Goal: Task Accomplishment & Management: Complete application form

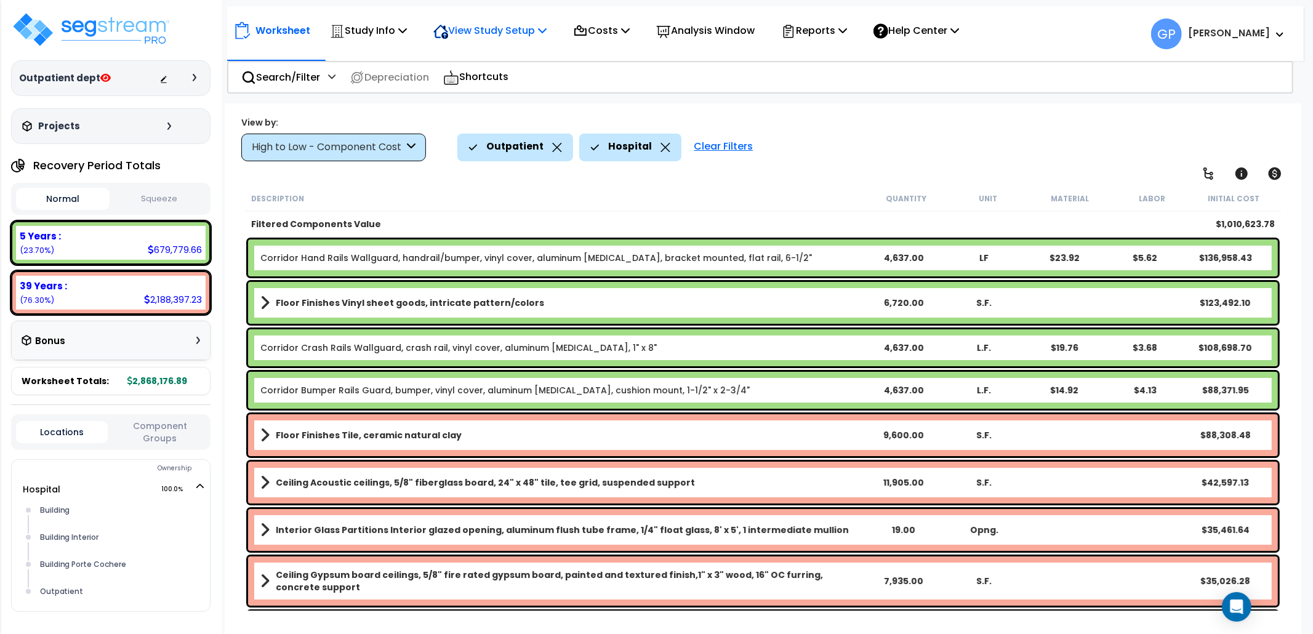
click at [491, 28] on p "View Study Setup" at bounding box center [489, 30] width 113 height 17
click at [473, 84] on link "View Questionnaire" at bounding box center [488, 84] width 122 height 25
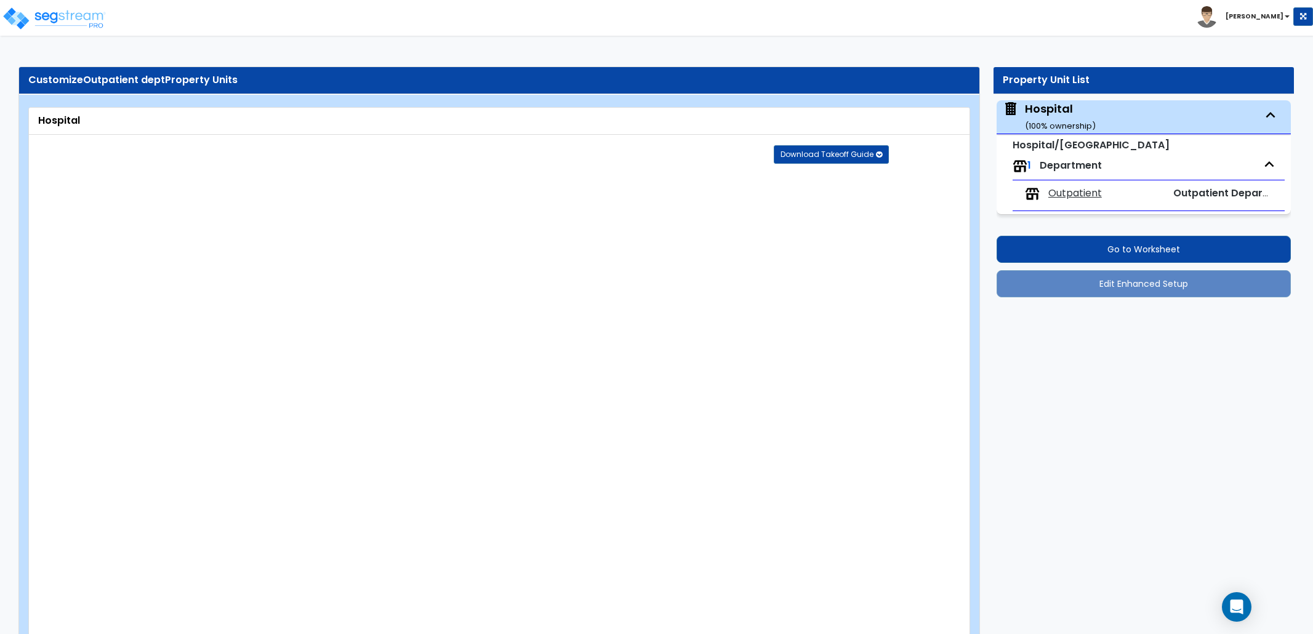
select select "2"
select select "4"
select select "2"
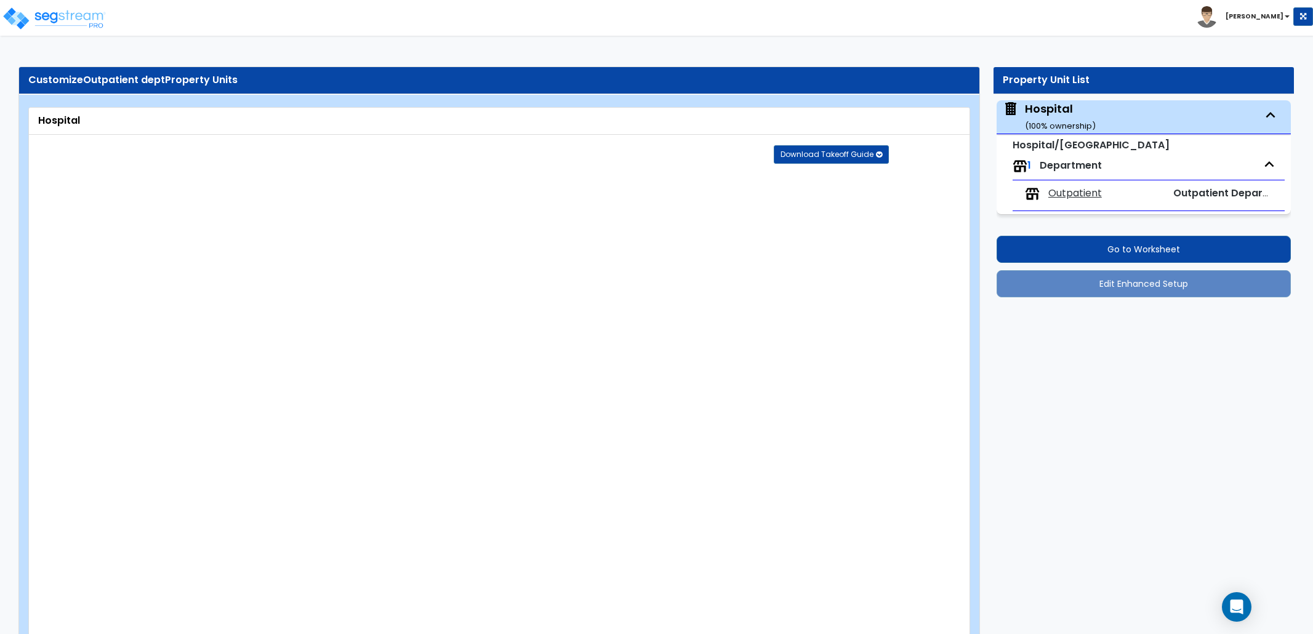
select select "1"
select select "3"
select select "1"
select select "7"
select select "2"
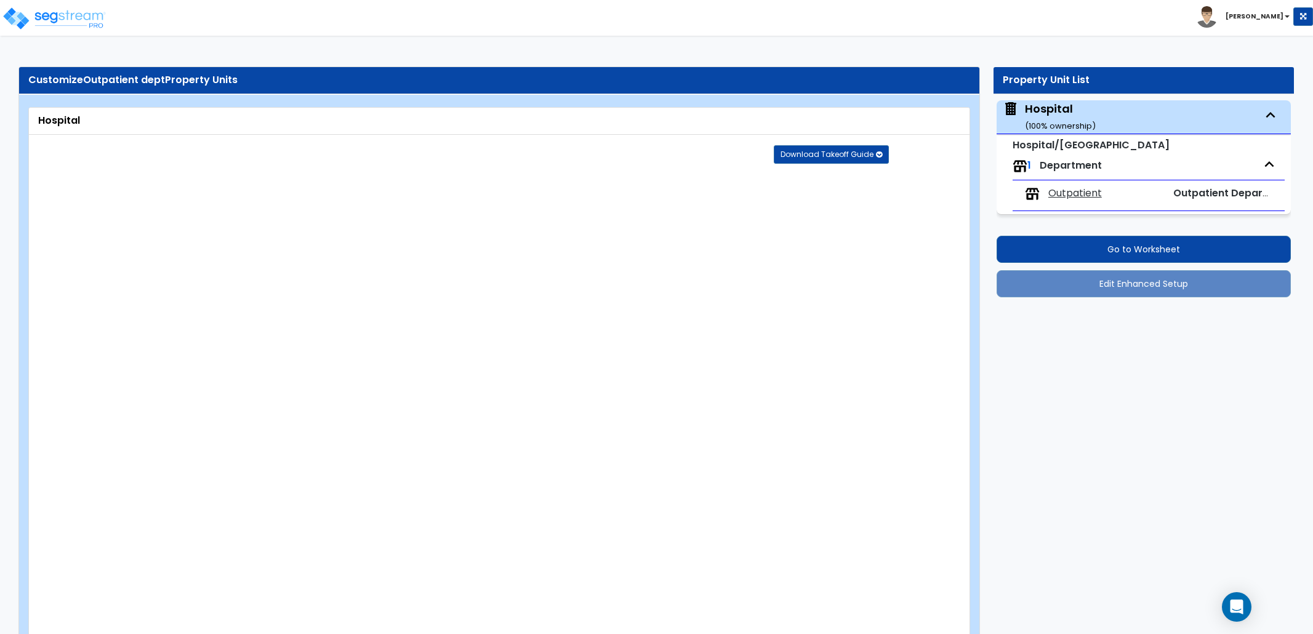
select select "1"
select select "2"
select select "1"
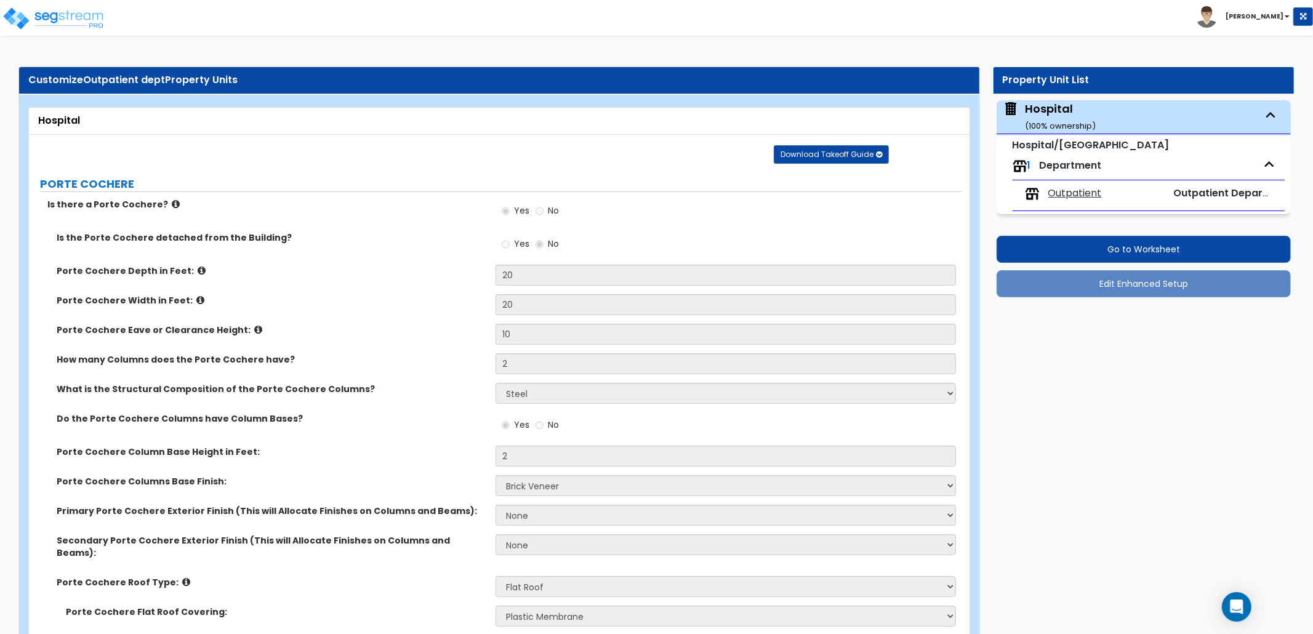
click at [1062, 195] on span "Outpatient" at bounding box center [1075, 194] width 54 height 14
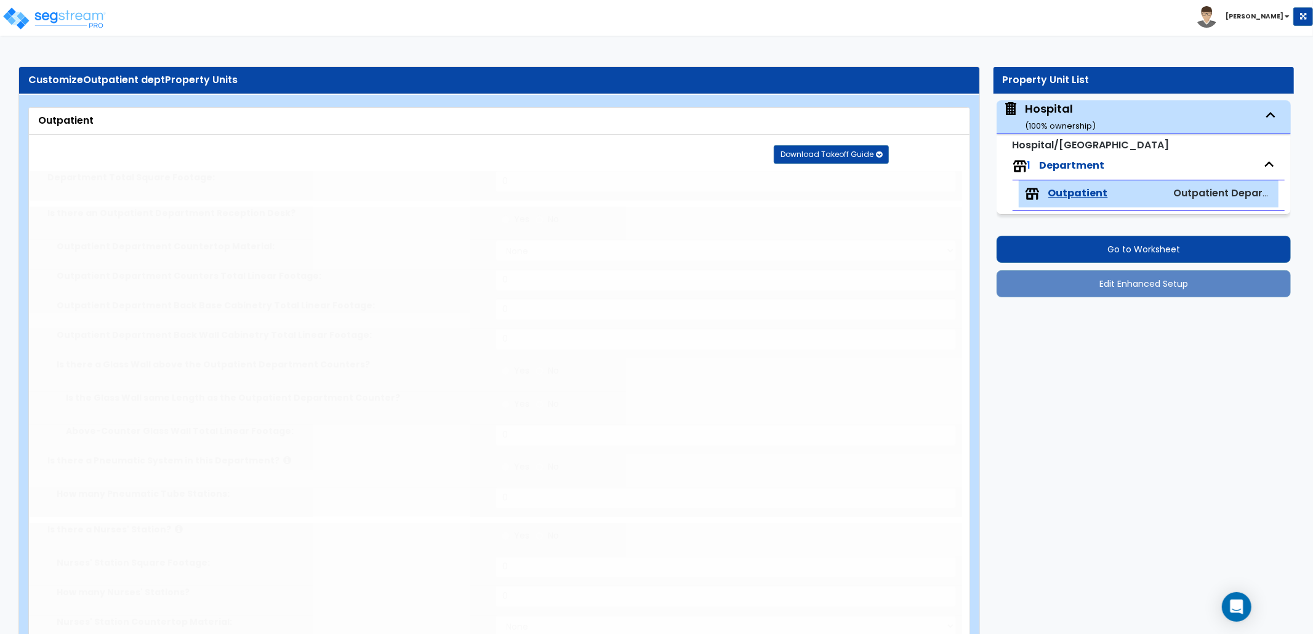
type input "20000"
radio input "true"
select select "5"
type input "20"
type input "7"
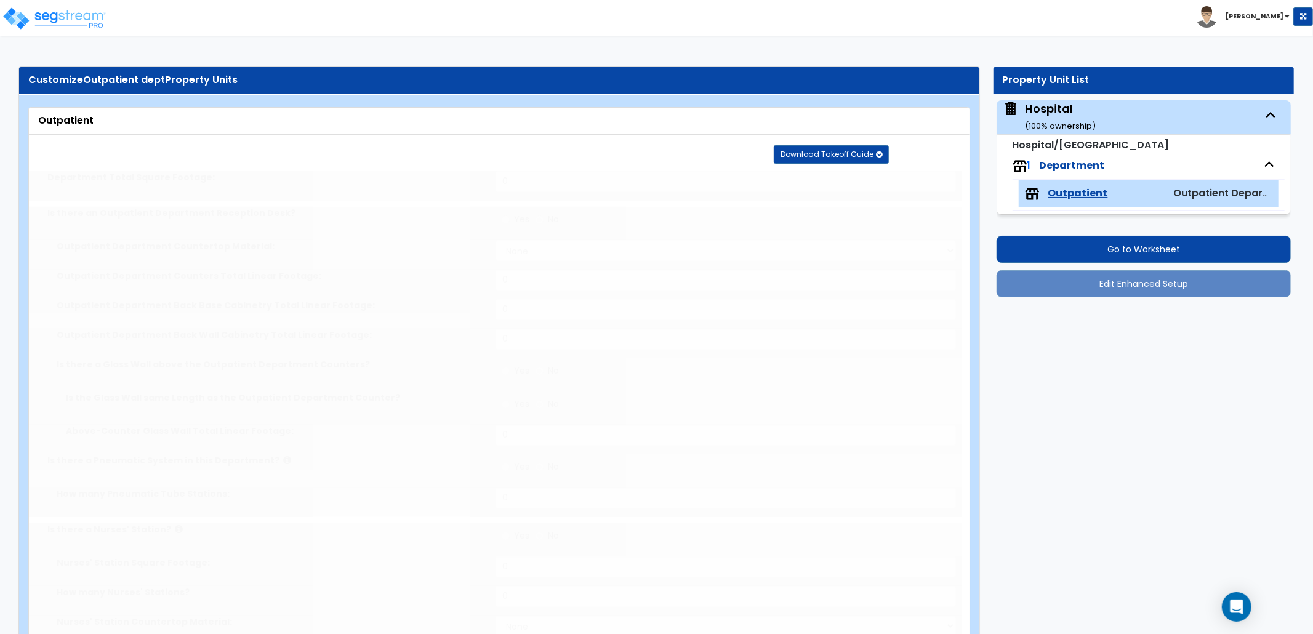
type input "7"
radio input "true"
type input "1"
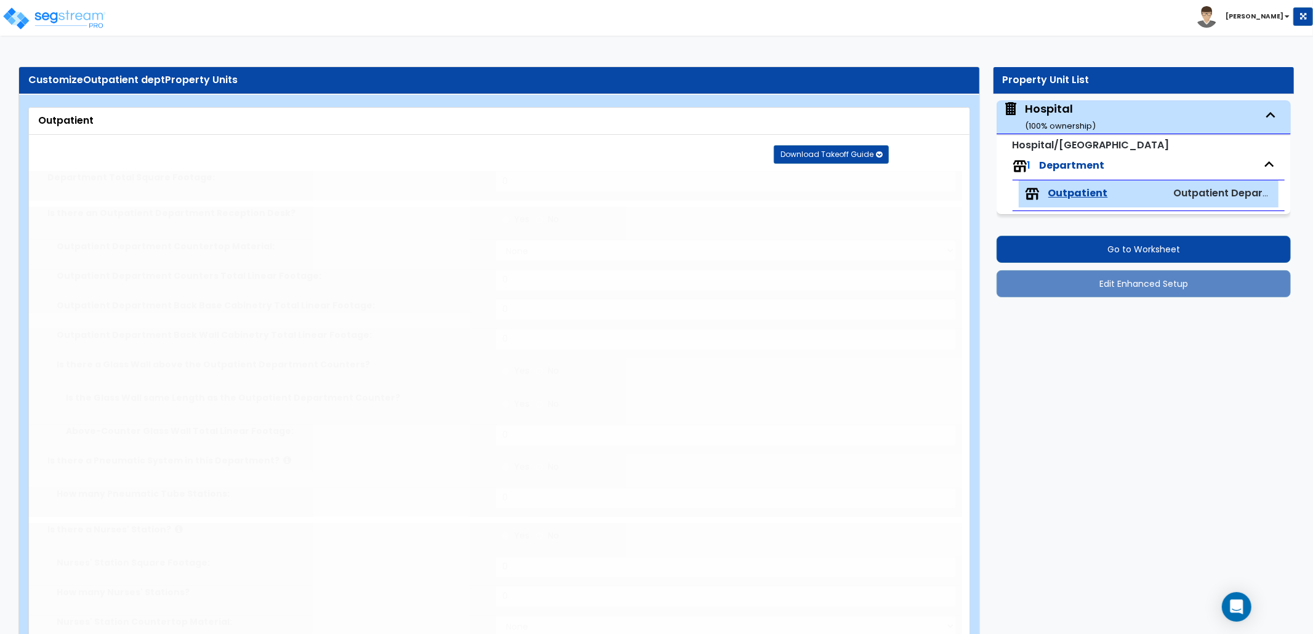
radio input "true"
type input "200"
type input "2"
select select "4"
type input "30"
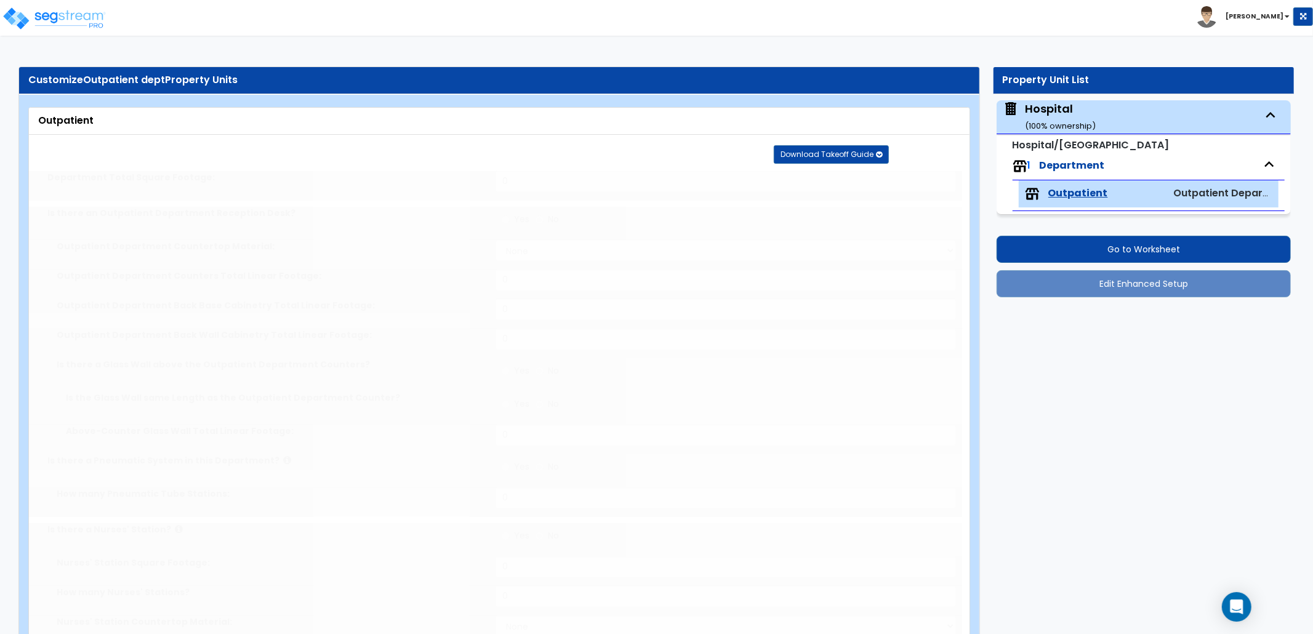
type input "9"
radio input "true"
type input "3"
radio input "true"
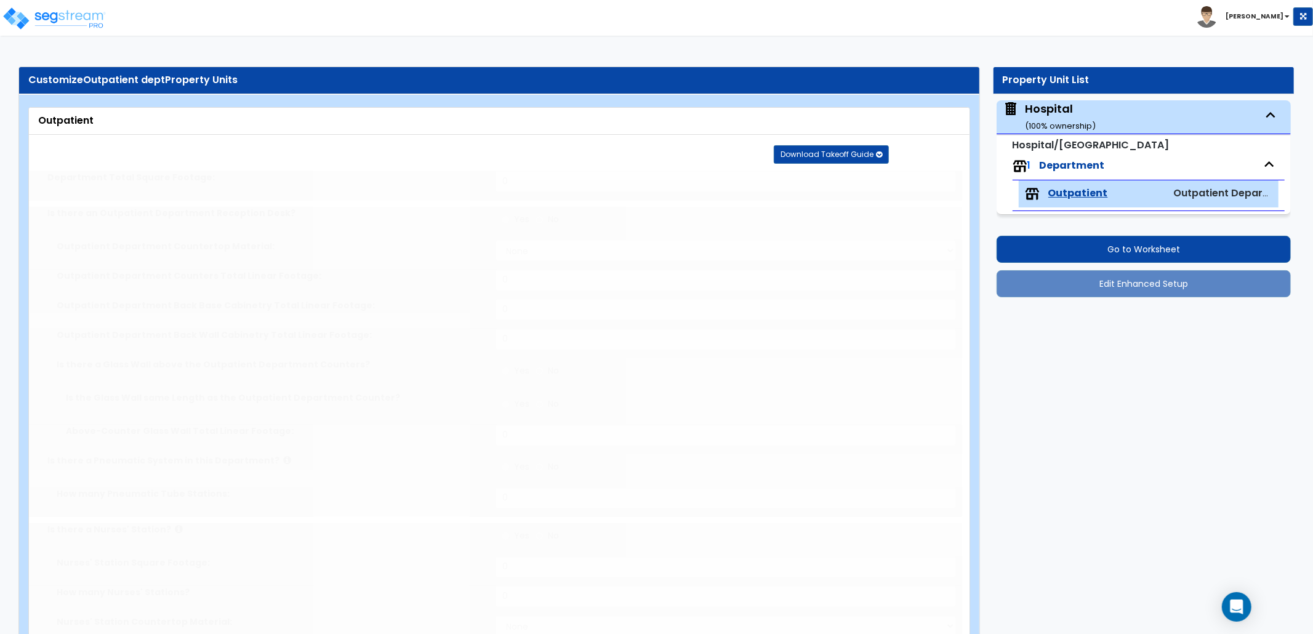
type input "12"
radio input "true"
type input "2"
type input "8"
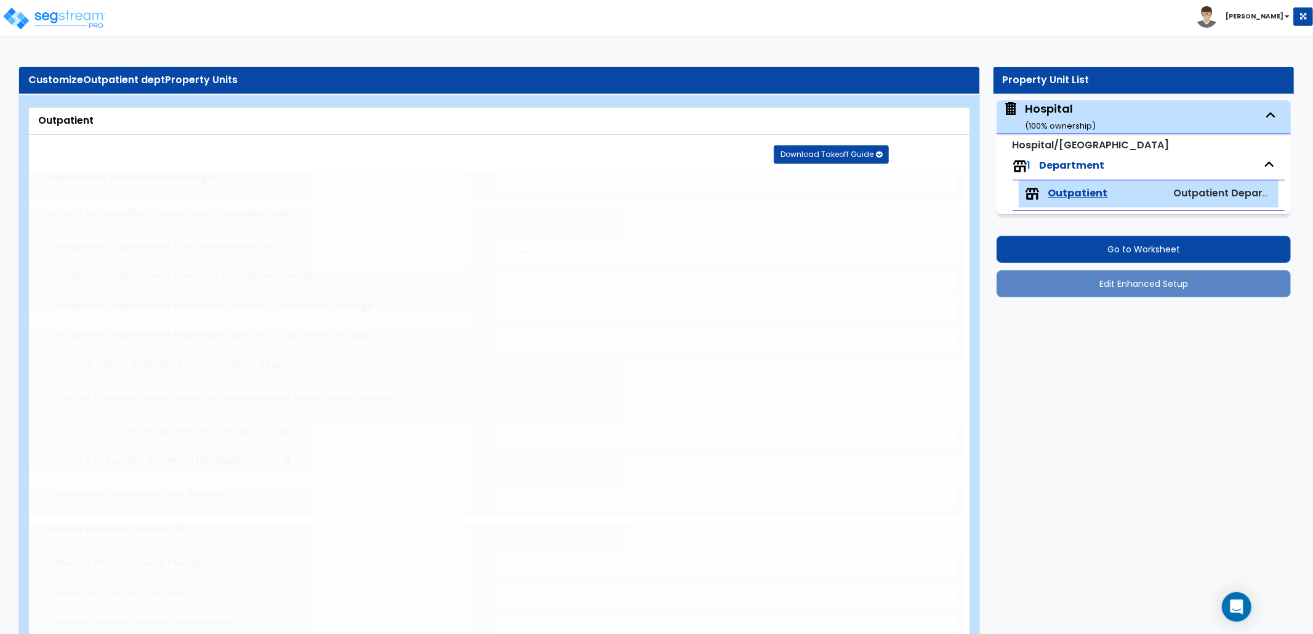
radio input "true"
type input "3"
radio input "true"
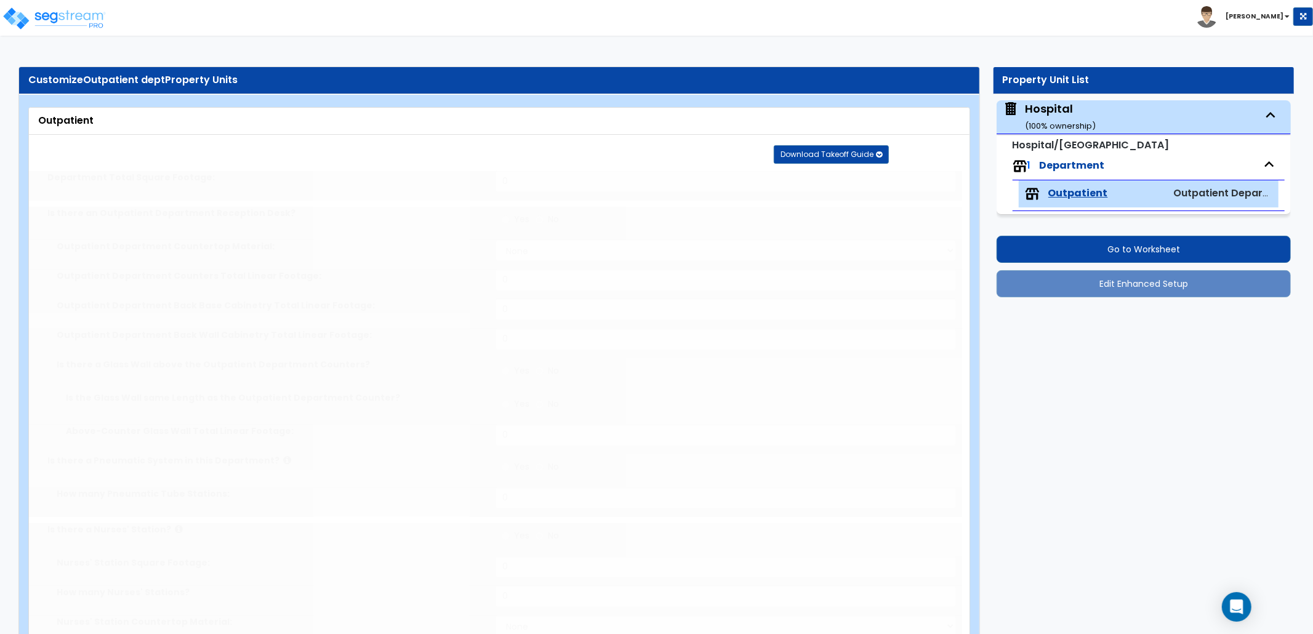
type input "3"
radio input "true"
type input "2"
type input "300"
select select "1"
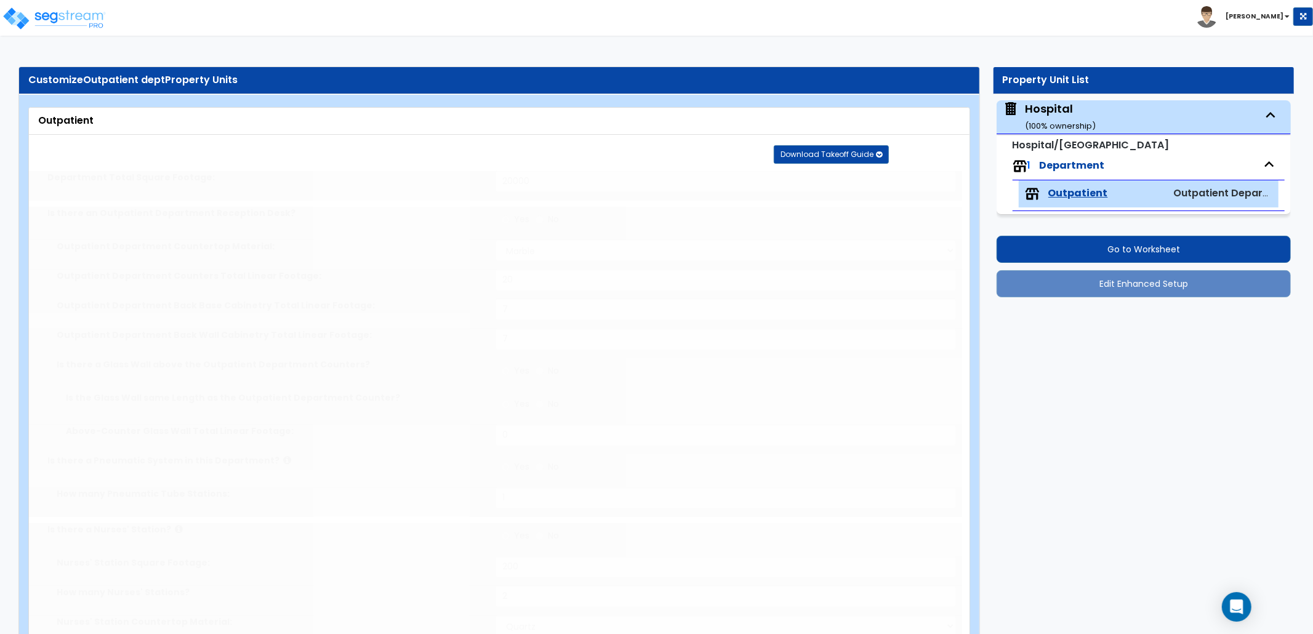
radio input "true"
type input "4"
radio input "true"
select select "3"
type input "2"
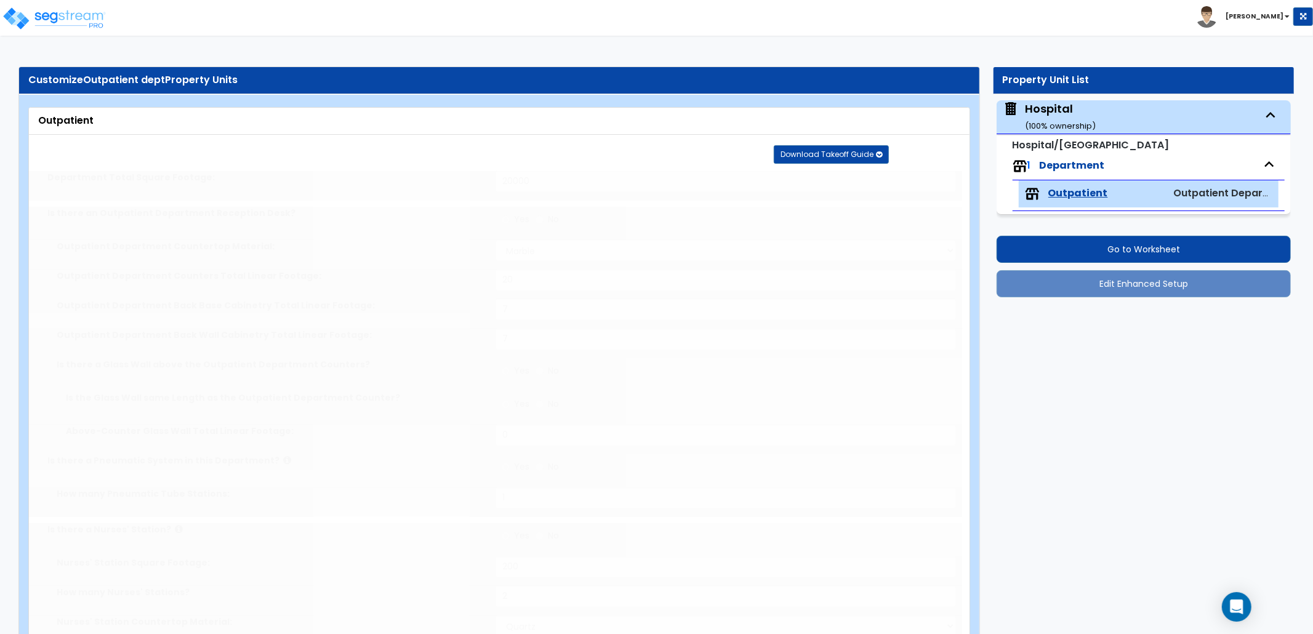
radio input "true"
type input "120"
type input "1"
select select "2"
radio input "true"
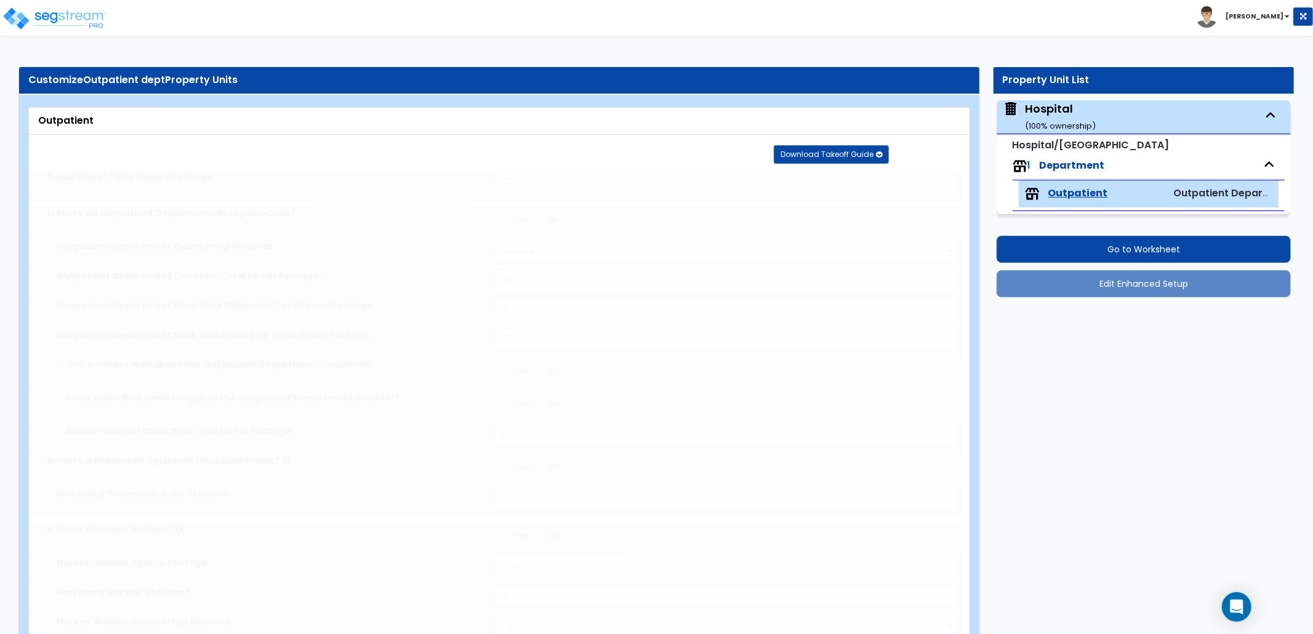
radio input "true"
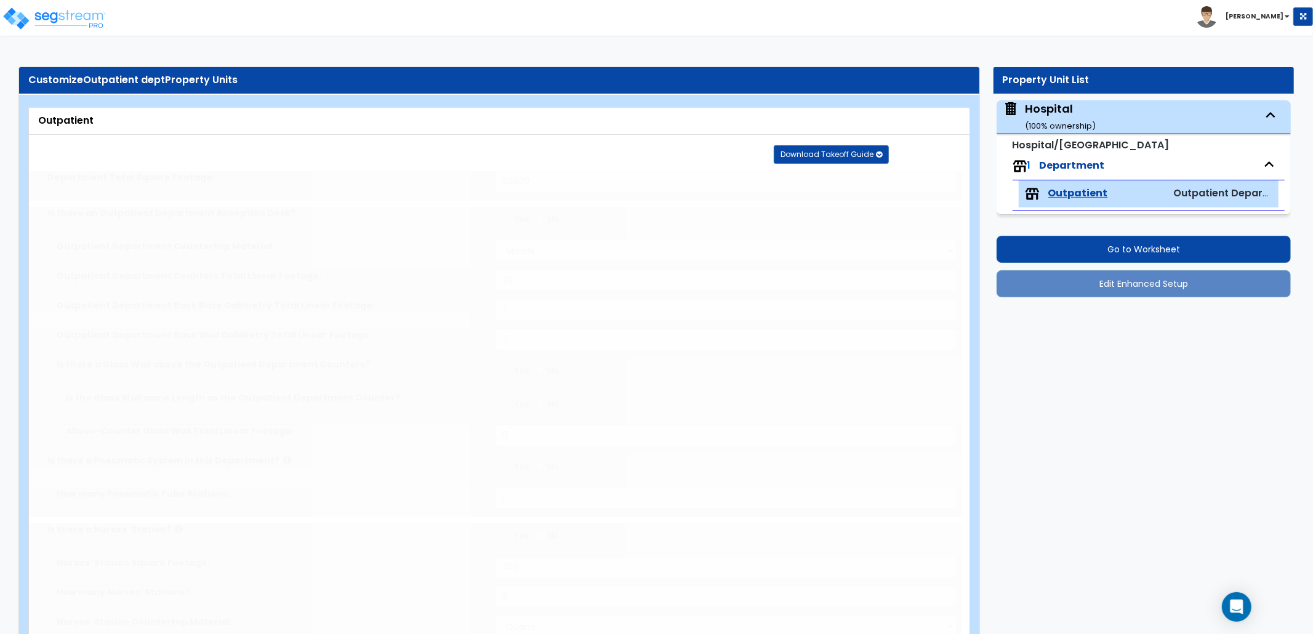
select select "3"
select select "2"
select select "5"
radio input "true"
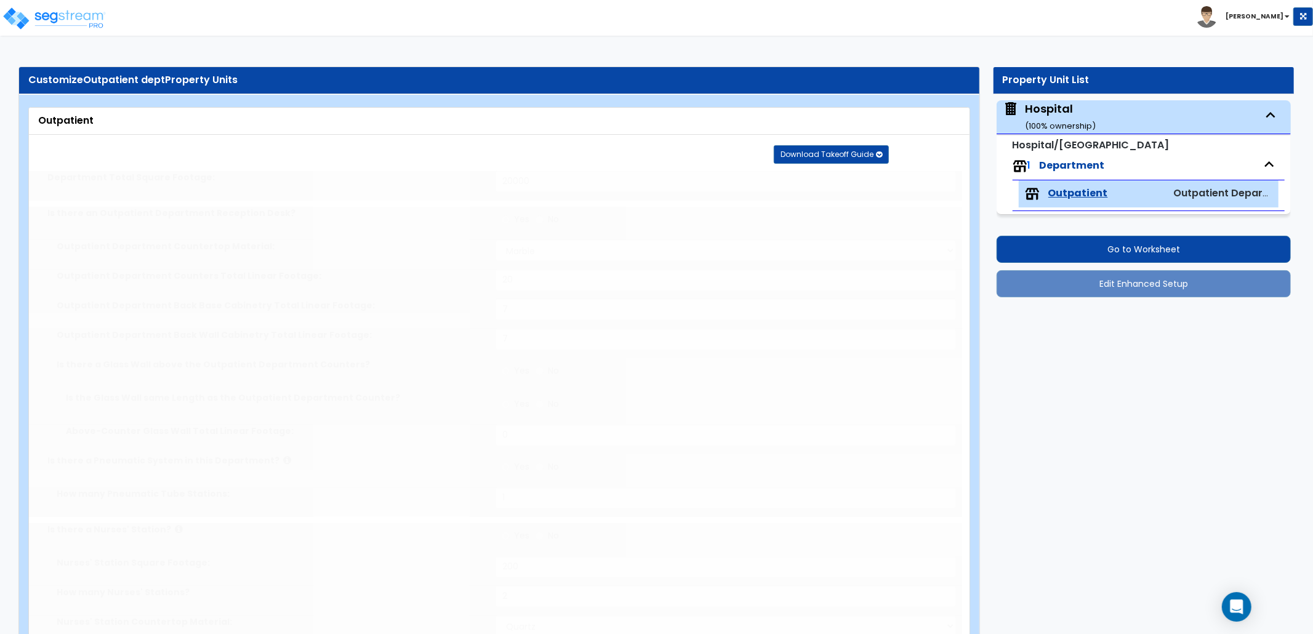
radio input "true"
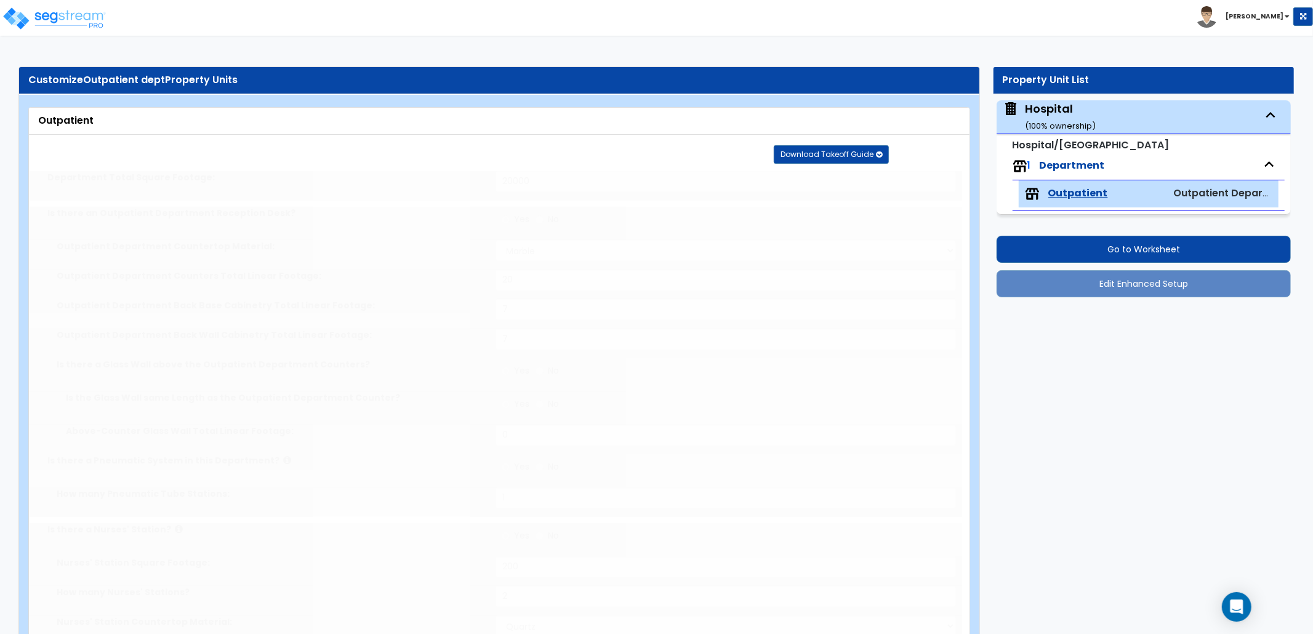
radio input "true"
type input "80"
select select "1"
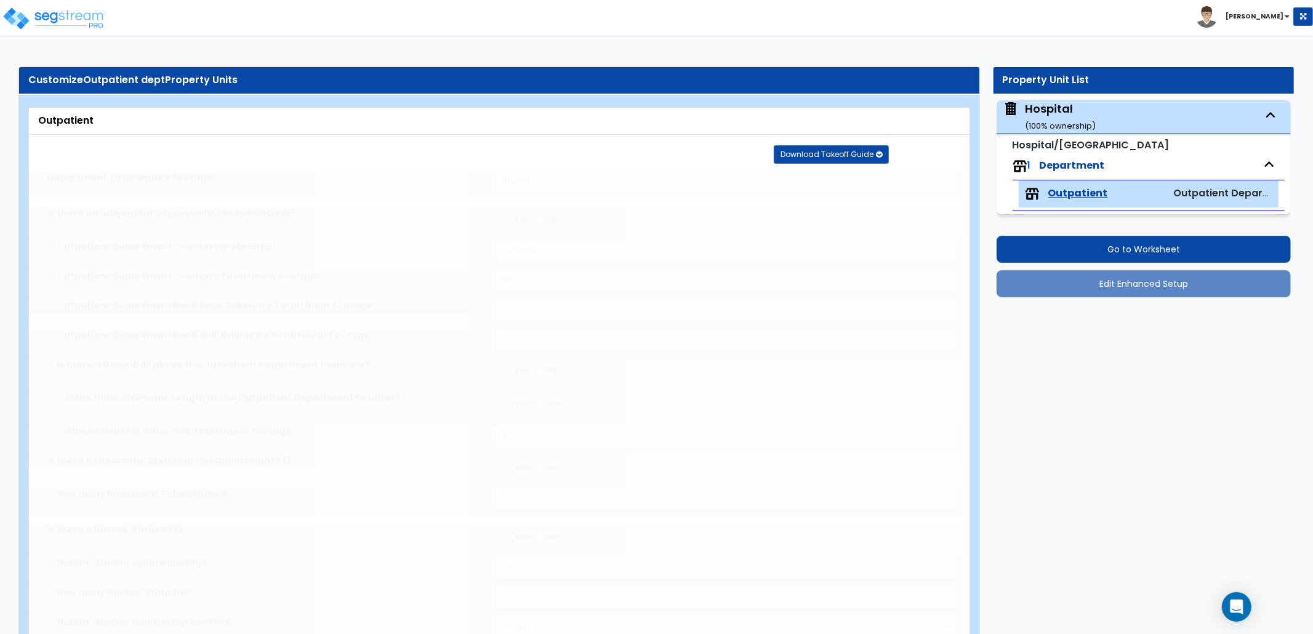
radio input "true"
type input "9"
radio input "true"
type input "12"
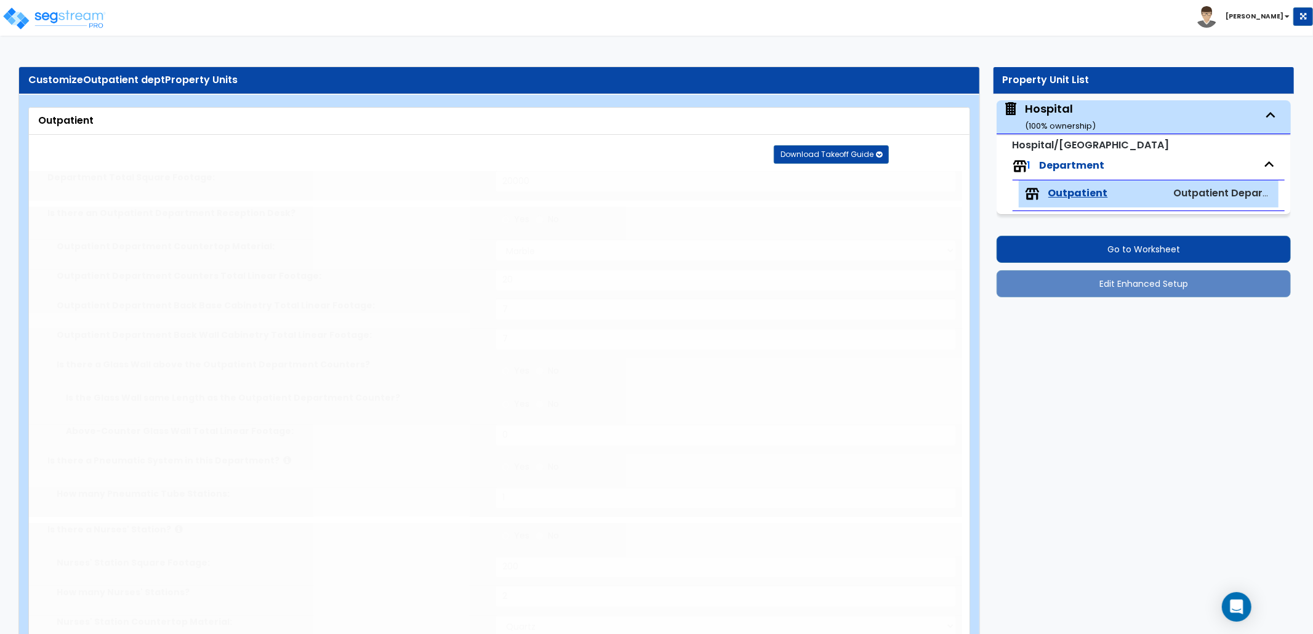
select select "1"
select select "2"
select select "1"
select select "2"
select select "5"
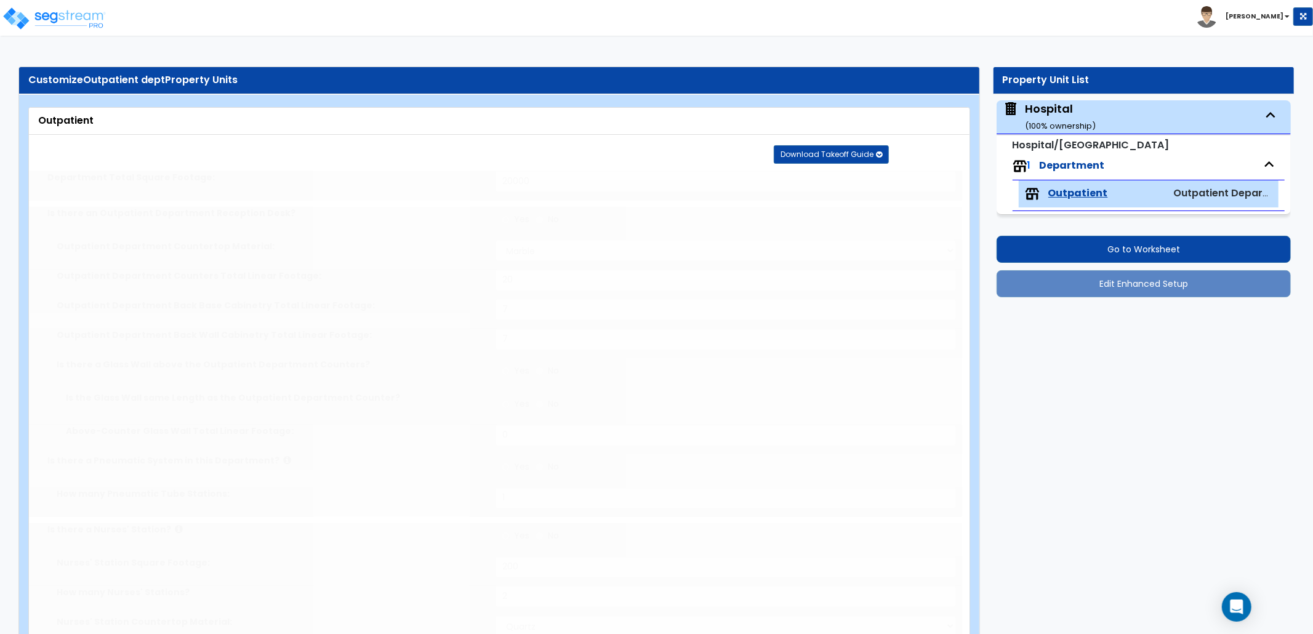
select select "2"
select select "4"
select select "2"
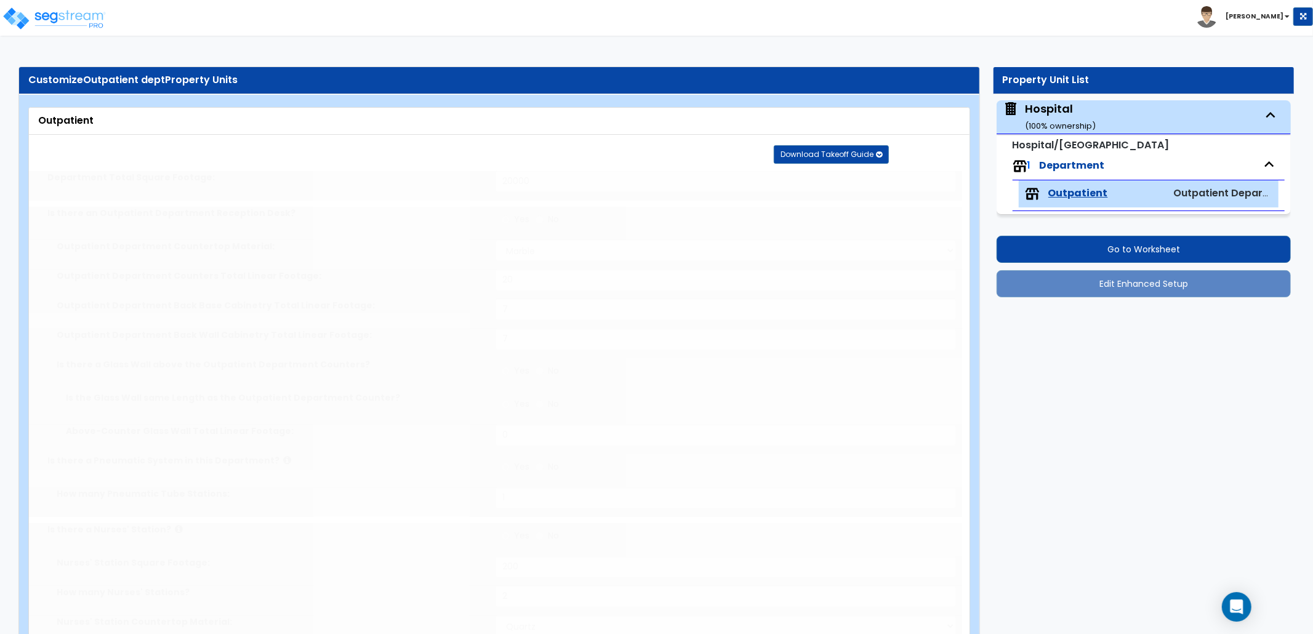
select select "2"
select select "1"
select select "3"
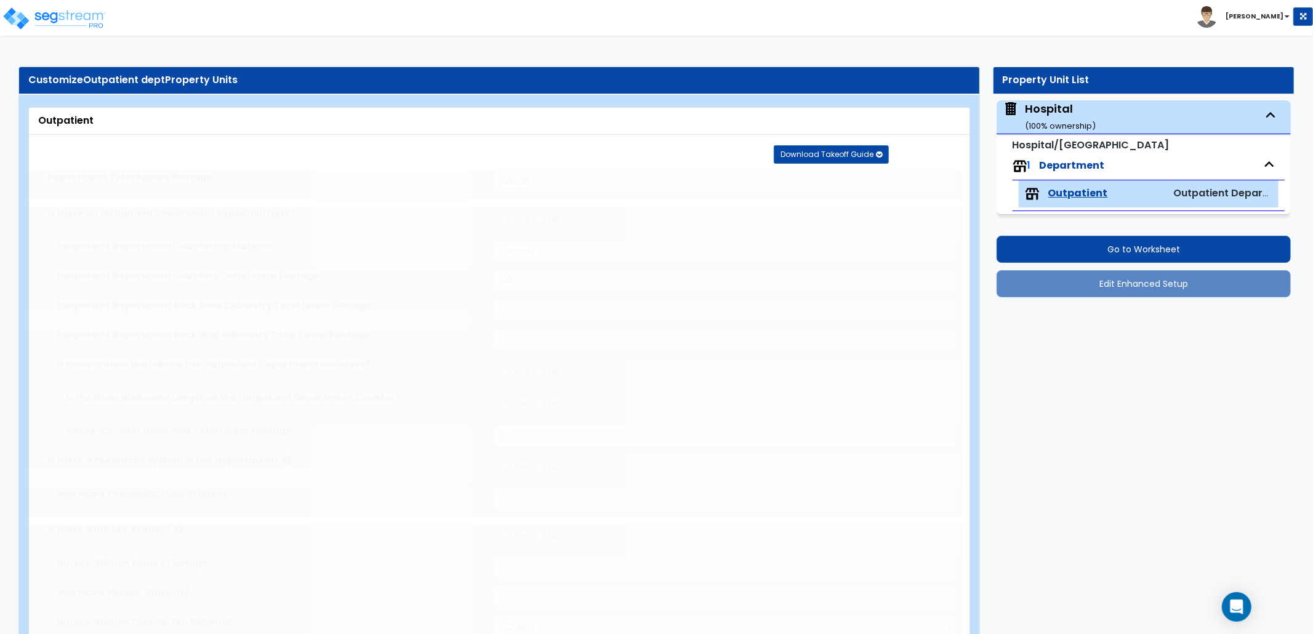
select select "6"
select select "4"
select select "2"
select select "1"
select select "4"
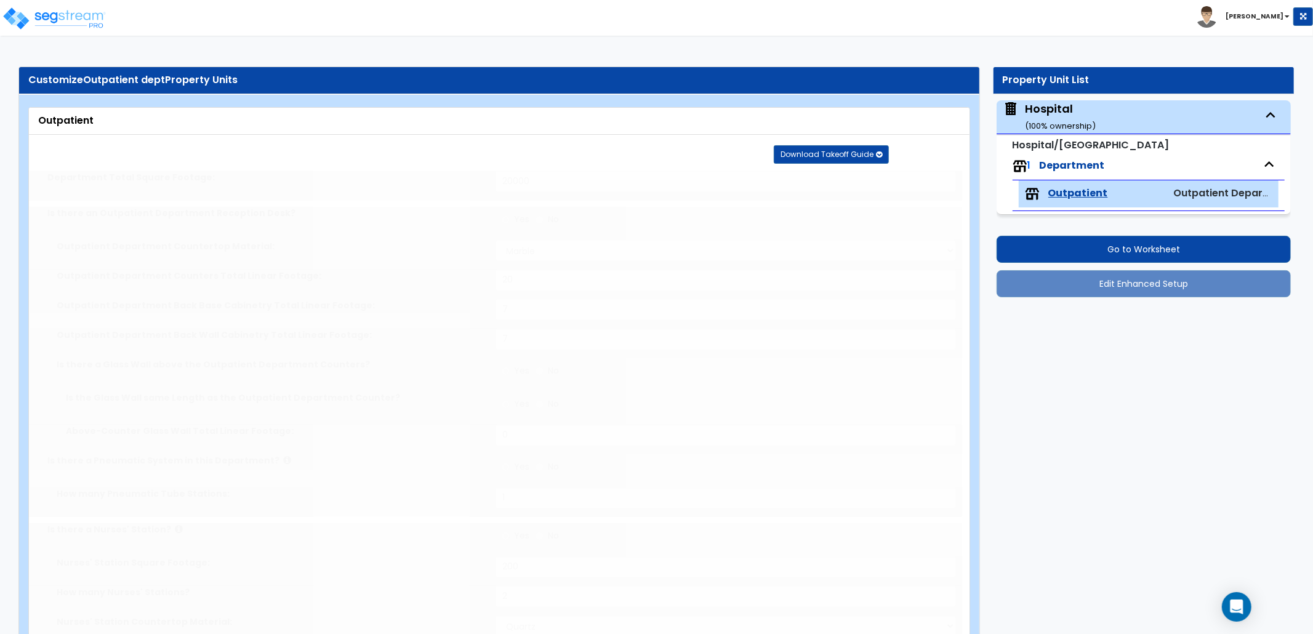
select select "2"
select select "1"
select select "2"
select select "3"
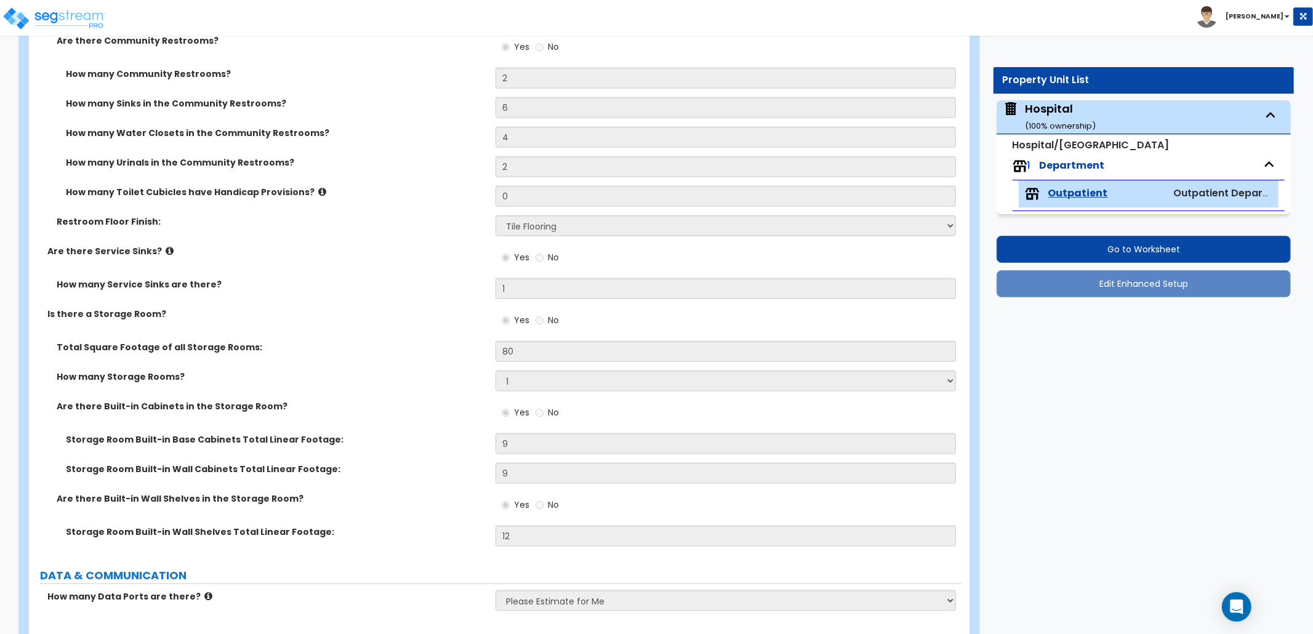
scroll to position [1382, 0]
